Goal: Find specific page/section: Find specific page/section

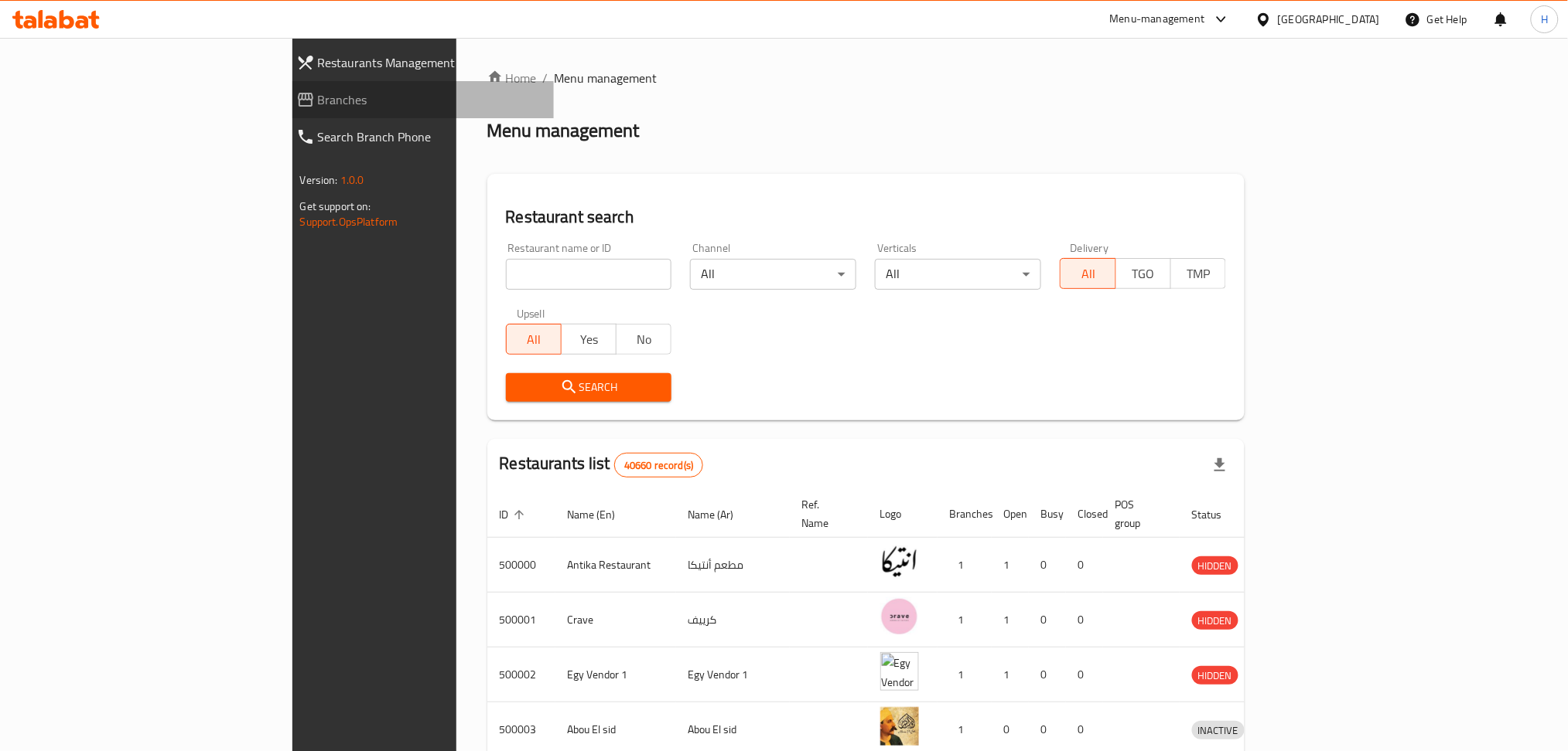
click at [318, 103] on span "Branches" at bounding box center [429, 100] width 225 height 19
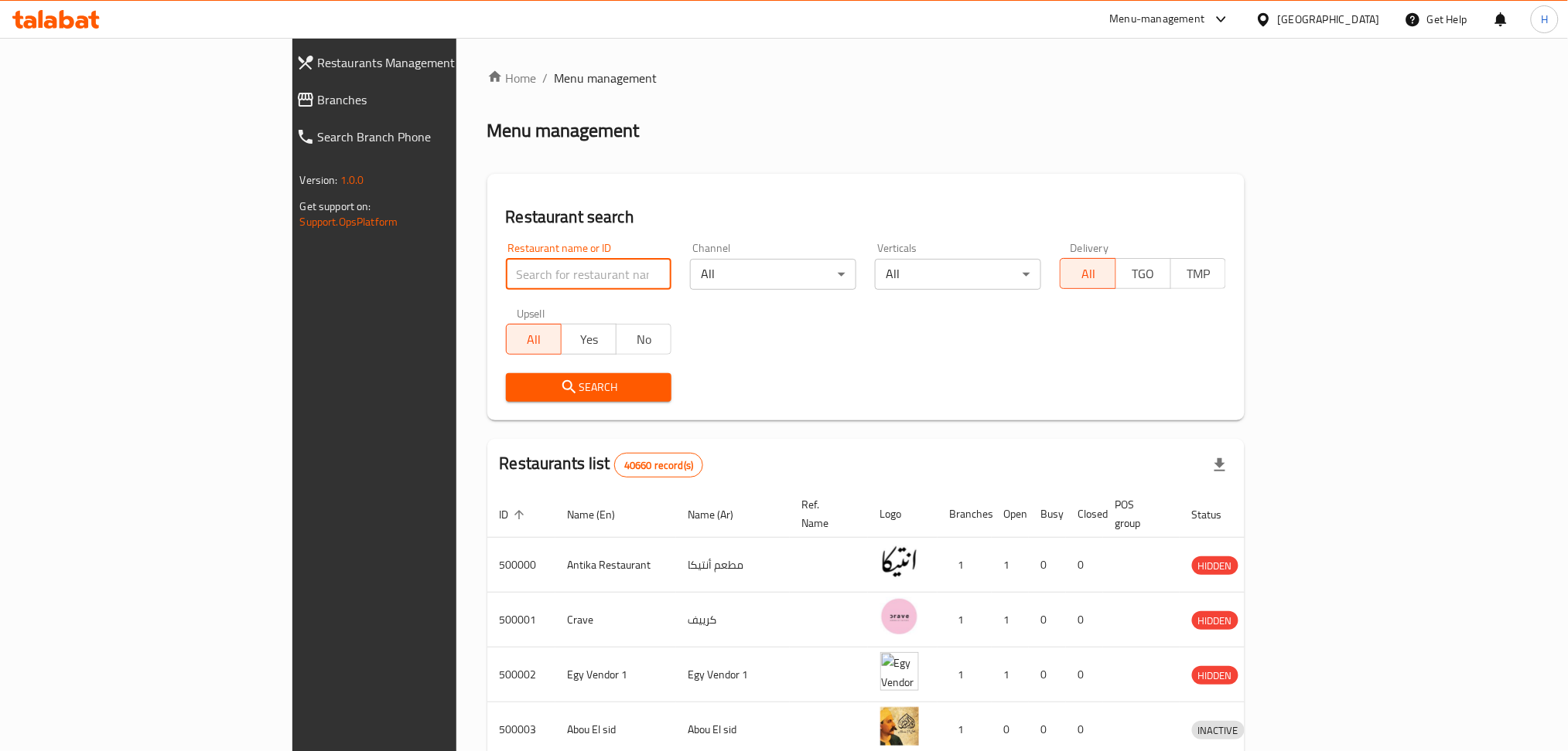
click at [506, 279] on input "search" at bounding box center [589, 274] width 166 height 31
paste input "756441"
type input "756441"
click button "Search" at bounding box center [589, 387] width 166 height 28
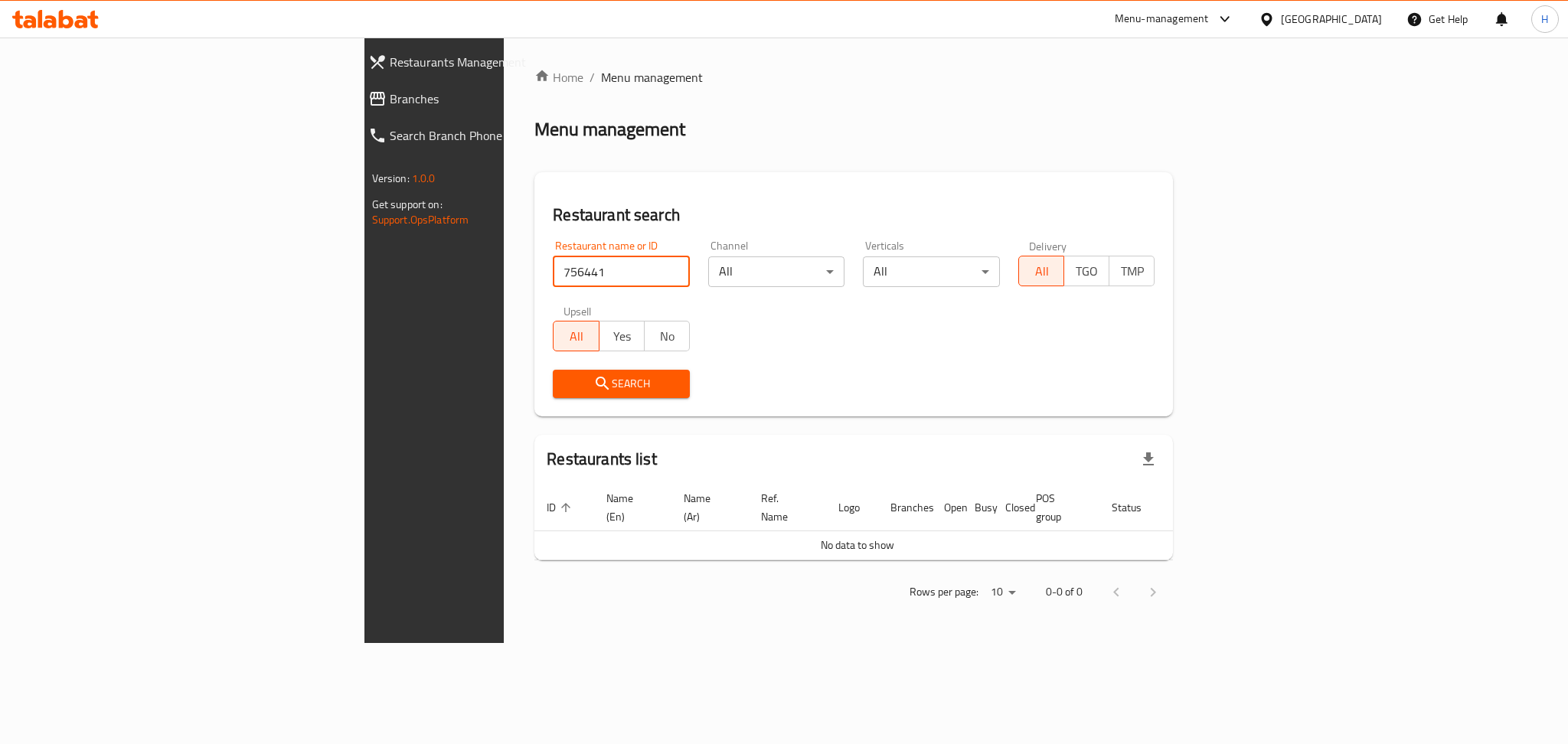
click at [389, 90] on span "Branches" at bounding box center [501, 99] width 224 height 19
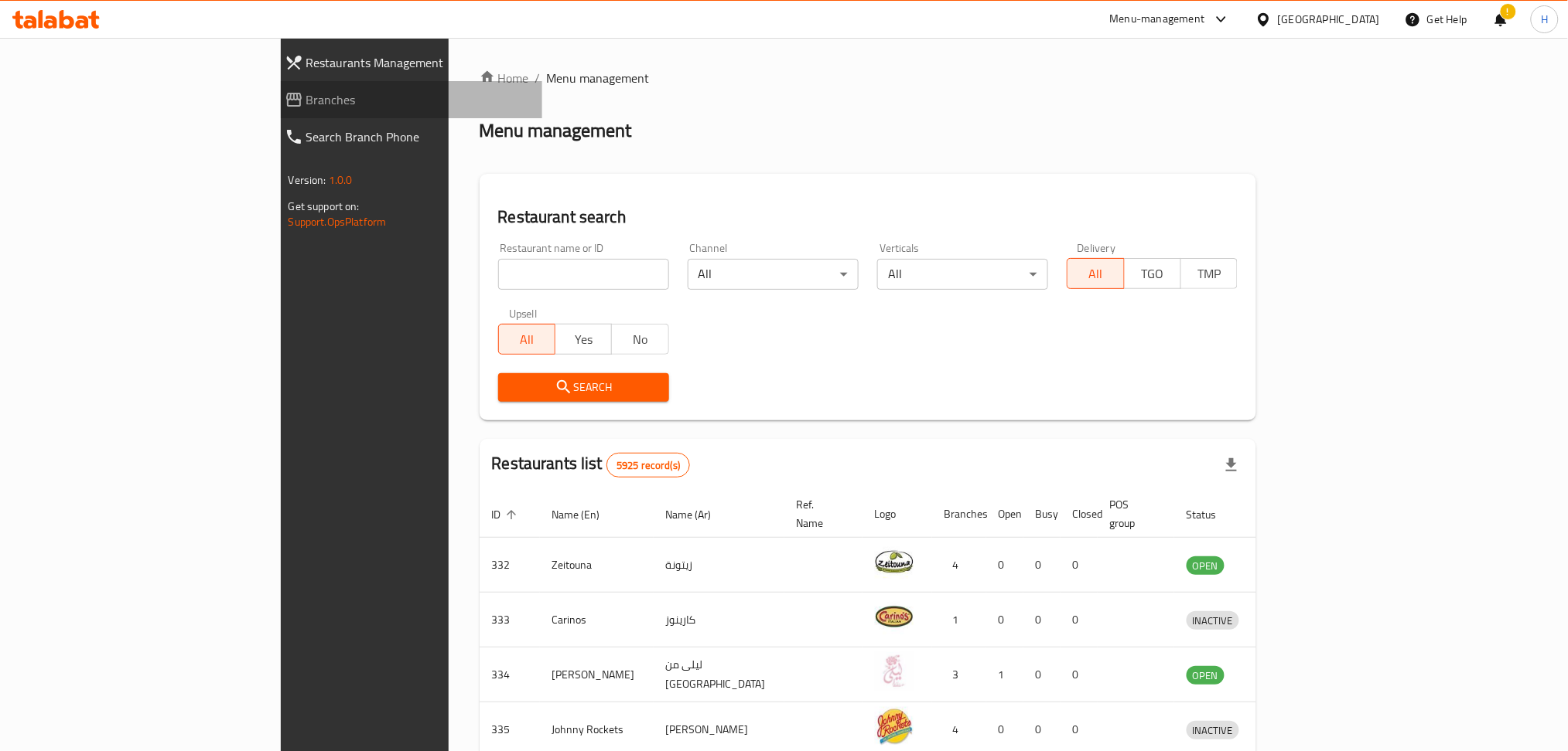
click at [306, 100] on span "Branches" at bounding box center [418, 100] width 225 height 19
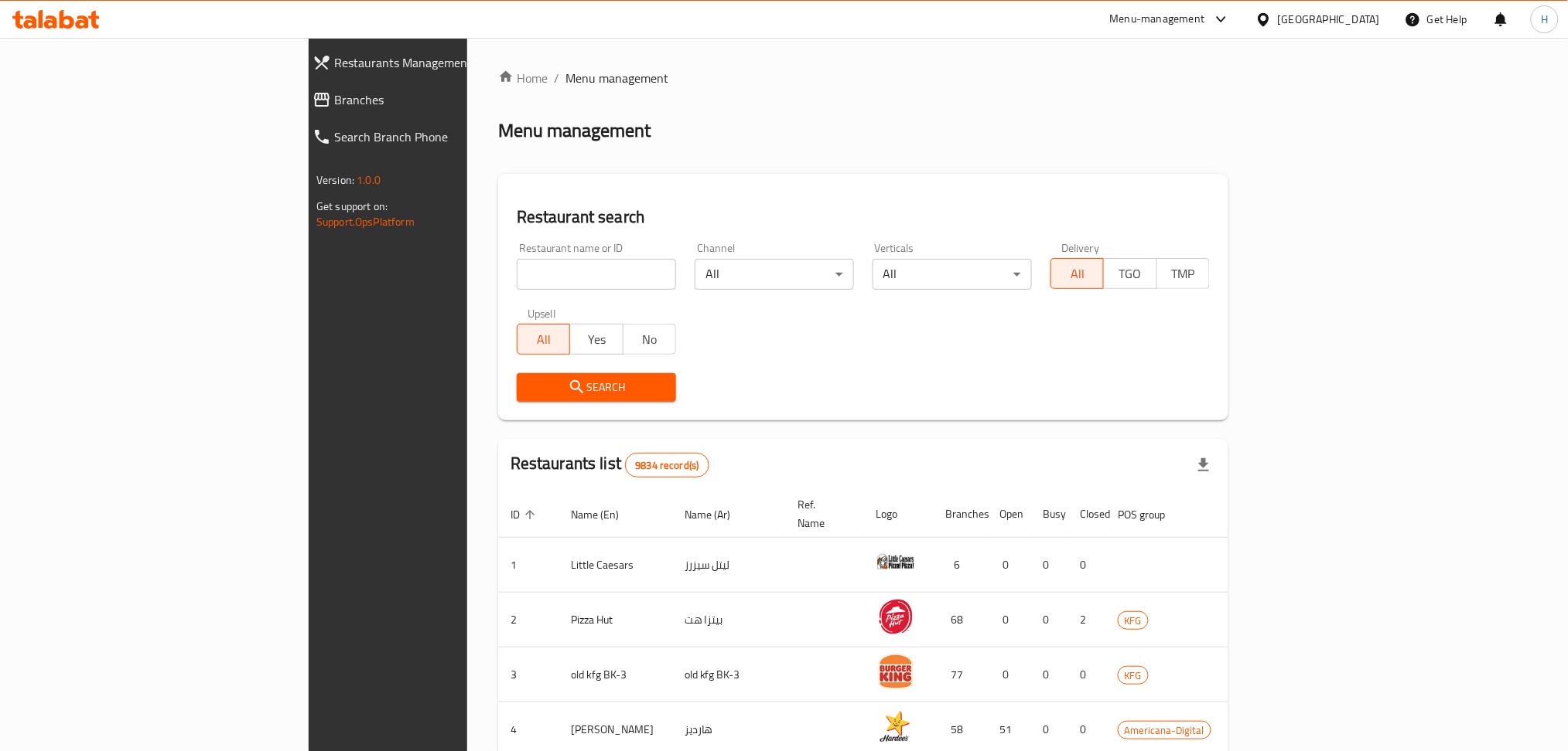
click at [334, 101] on span "Branches" at bounding box center [446, 100] width 225 height 19
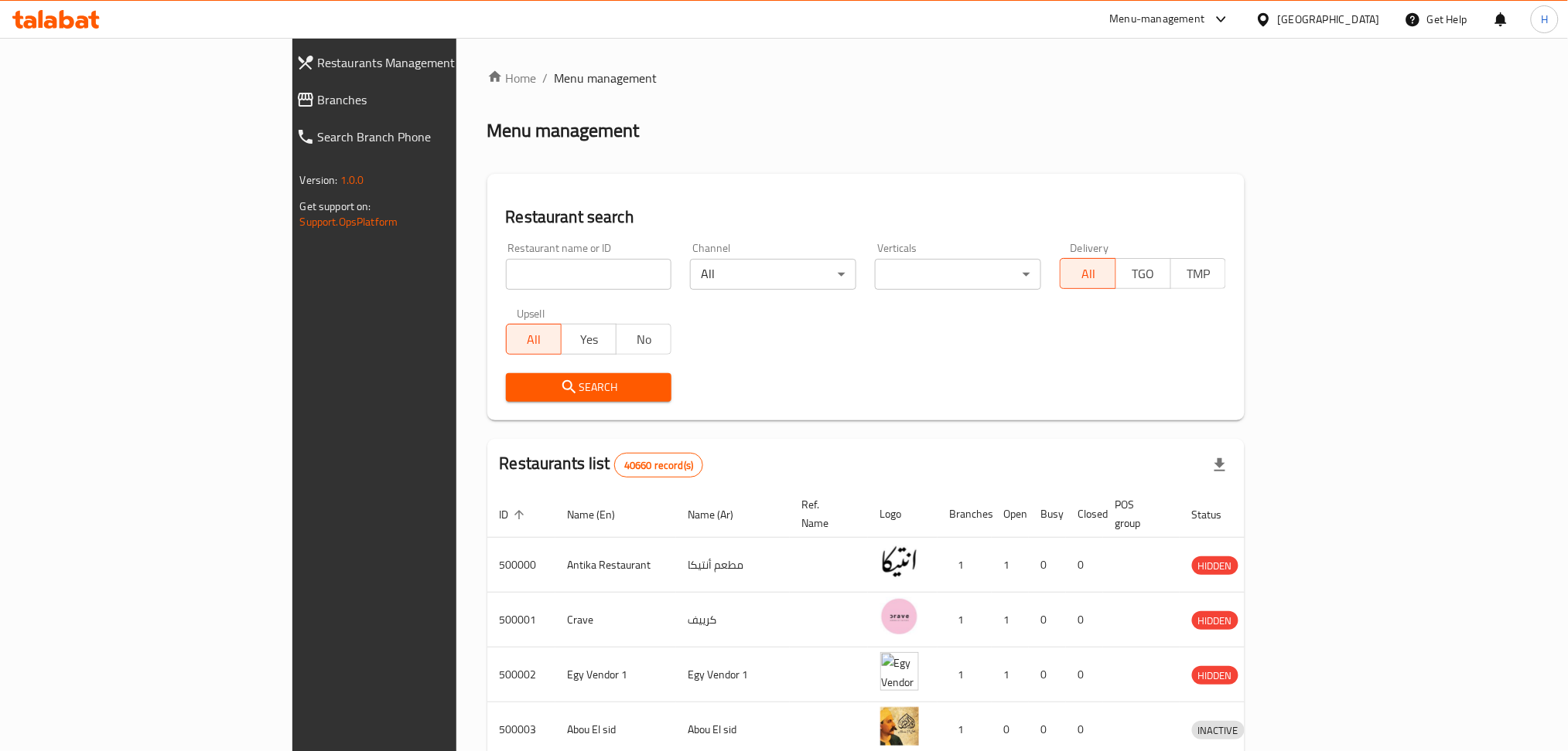
click at [284, 88] on link "Branches" at bounding box center [419, 99] width 271 height 37
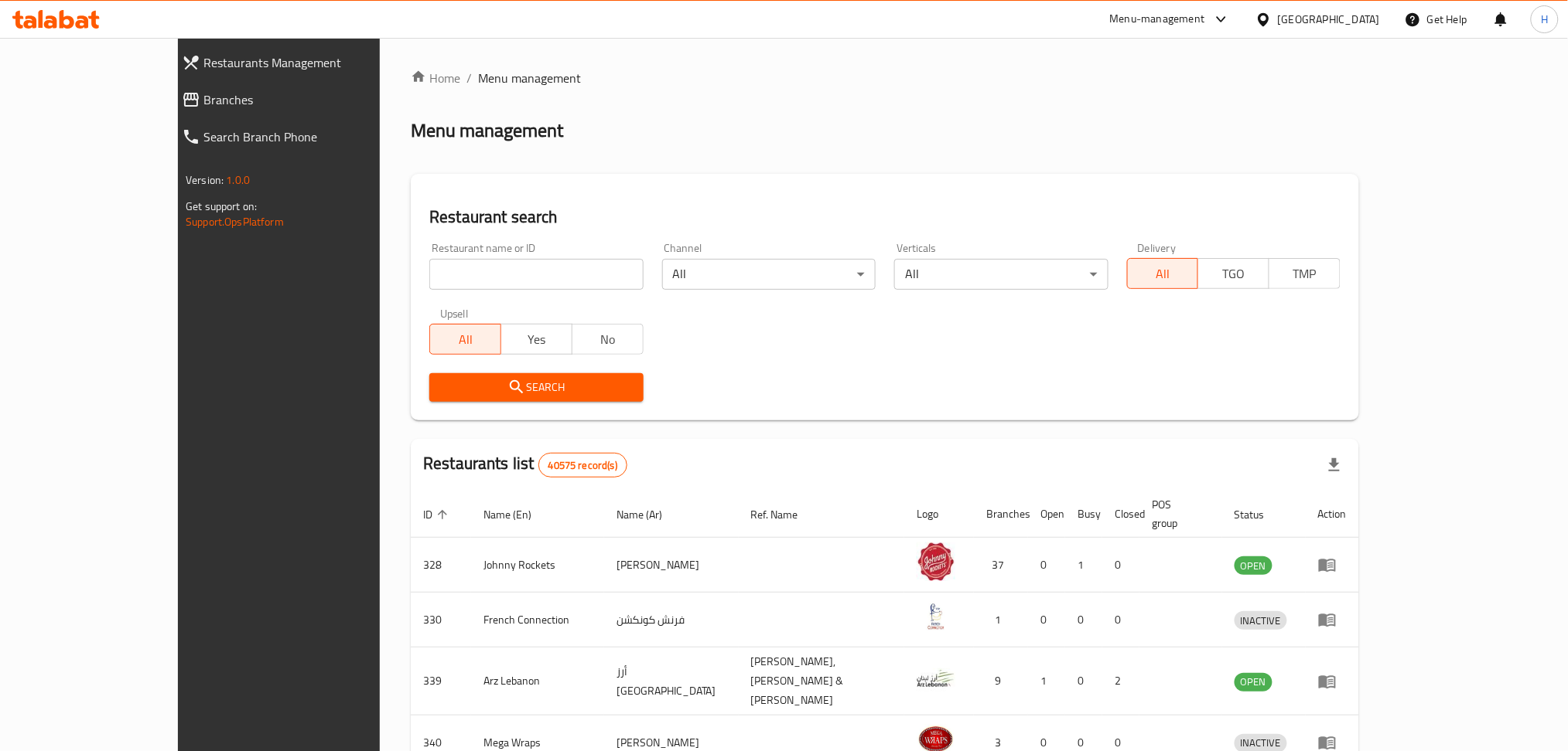
click at [203, 98] on span "Branches" at bounding box center [315, 100] width 225 height 19
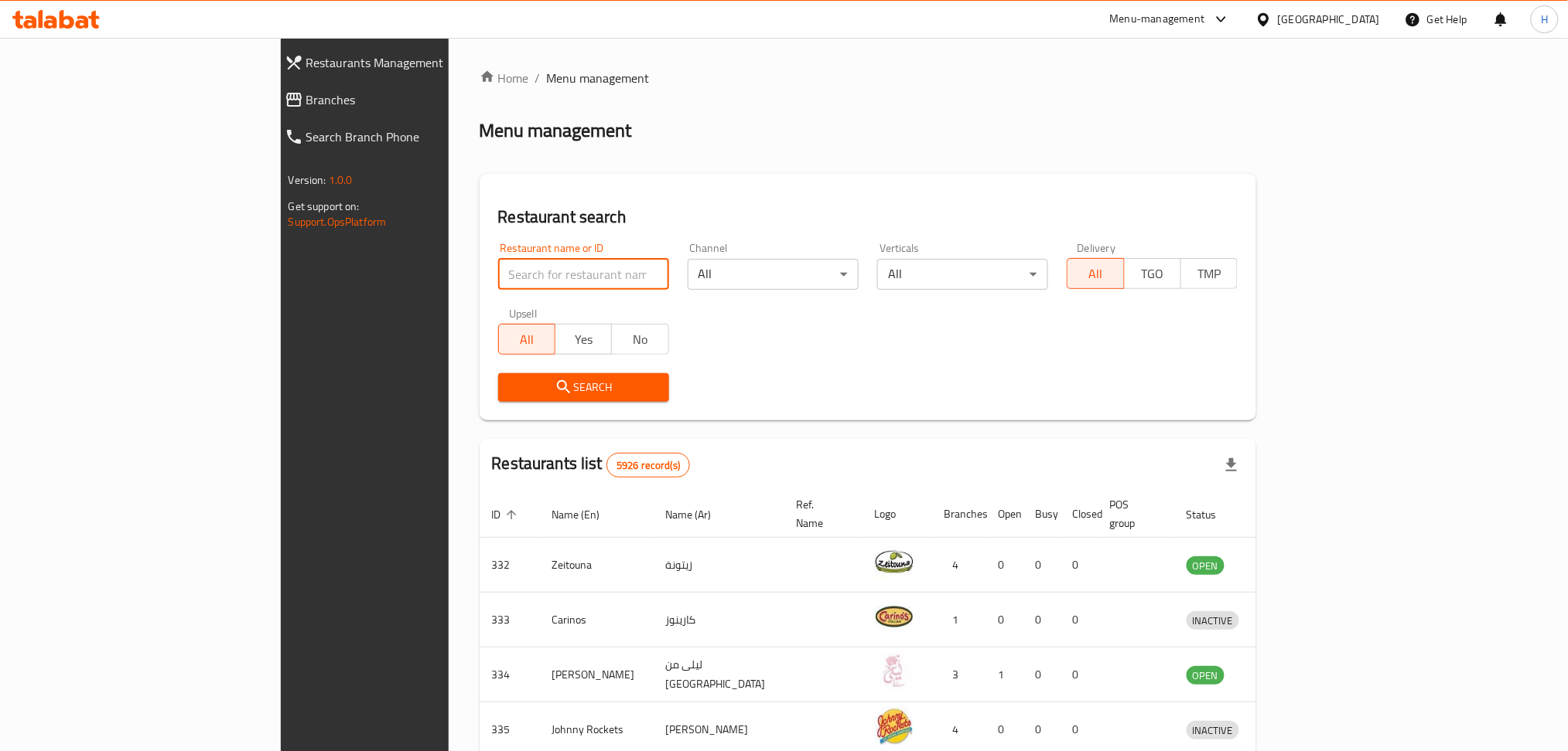
drag, startPoint x: 0, startPoint y: 0, endPoint x: 435, endPoint y: 271, distance: 512.5
click at [498, 271] on input "search" at bounding box center [583, 274] width 171 height 31
click at [306, 91] on span "Branches" at bounding box center [418, 100] width 225 height 19
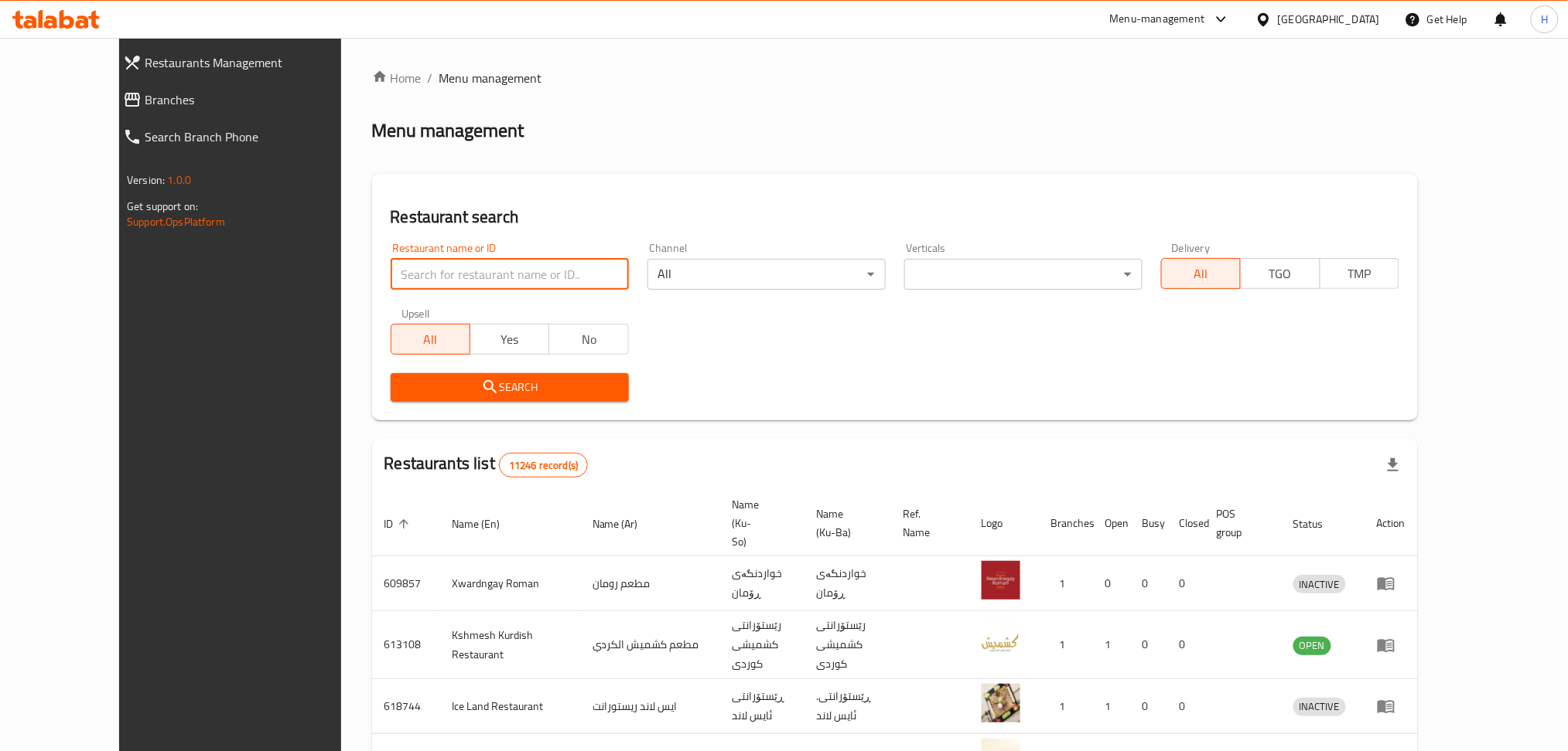
click at [391, 274] on input "search" at bounding box center [509, 274] width 238 height 31
click at [145, 104] on span "Branches" at bounding box center [256, 100] width 225 height 19
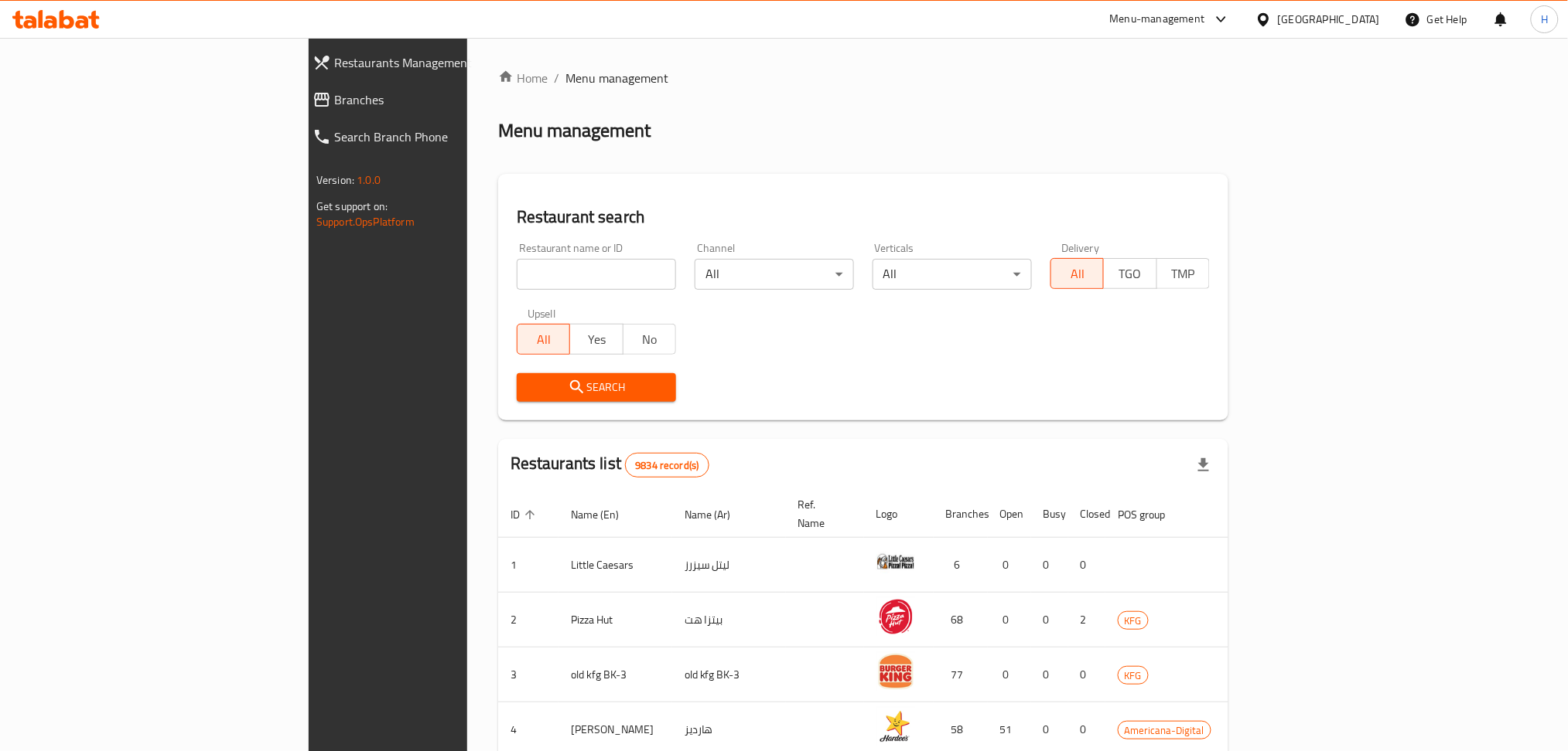
click at [334, 93] on span "Branches" at bounding box center [446, 100] width 225 height 19
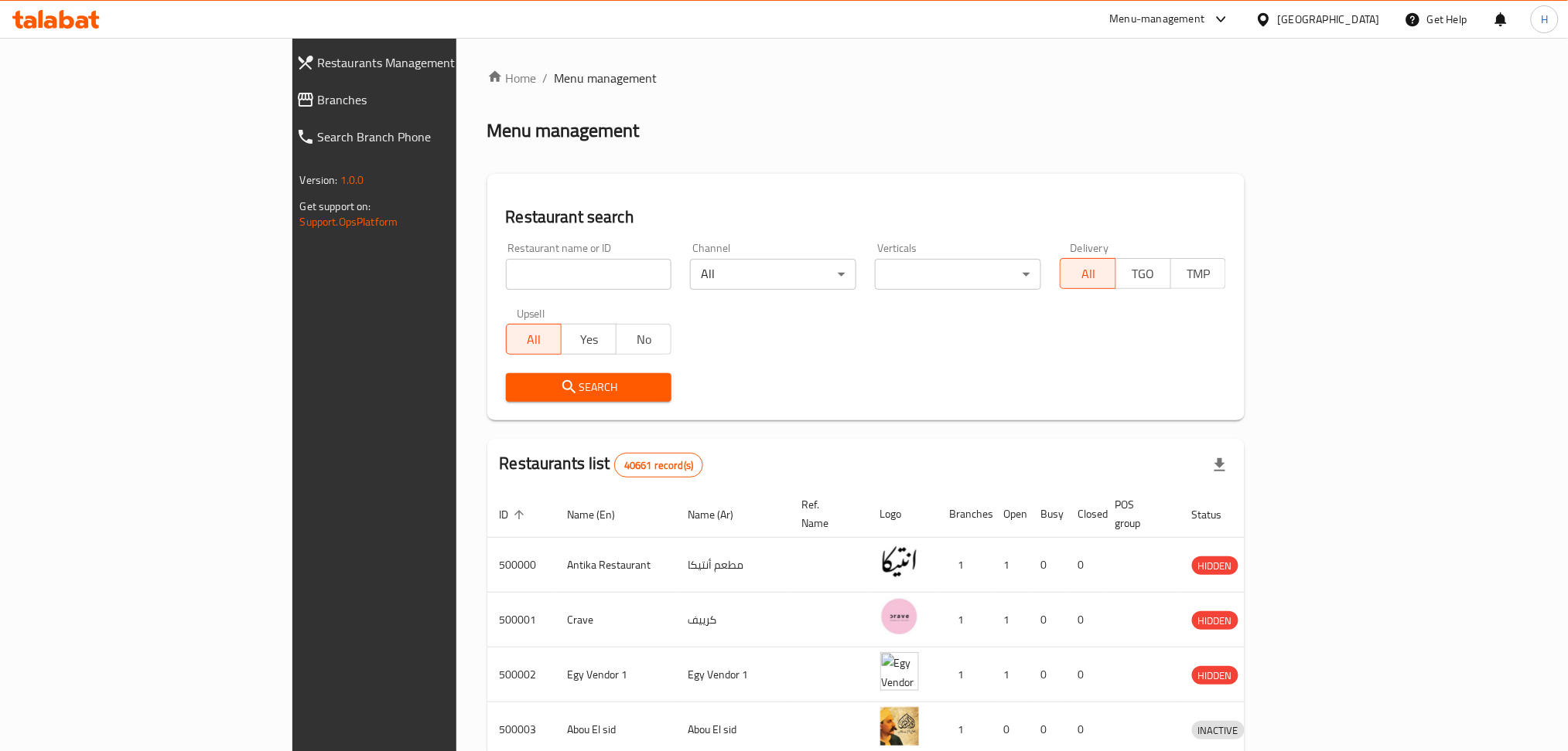
click at [318, 91] on span "Branches" at bounding box center [429, 100] width 225 height 19
click at [318, 90] on span "Branches" at bounding box center [429, 100] width 225 height 19
click at [332, 93] on span "Branches" at bounding box center [437, 100] width 210 height 19
